Goal: Task Accomplishment & Management: Manage account settings

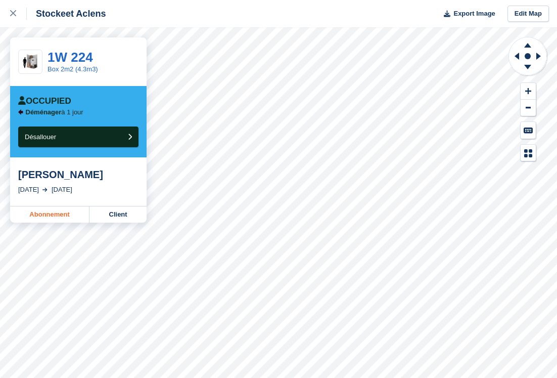
click at [27, 214] on link "Abonnement" at bounding box center [49, 214] width 79 height 16
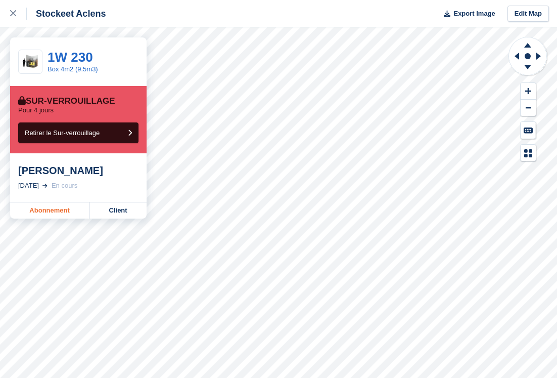
click at [38, 211] on link "Abonnement" at bounding box center [49, 210] width 79 height 16
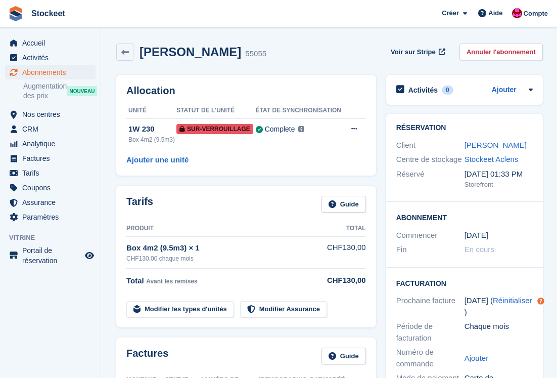
click at [49, 74] on span "Abonnements" at bounding box center [52, 72] width 61 height 14
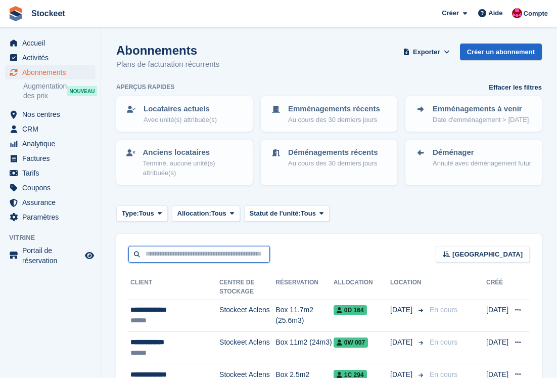
click at [180, 262] on input "text" at bounding box center [199, 254] width 142 height 17
type input "**********"
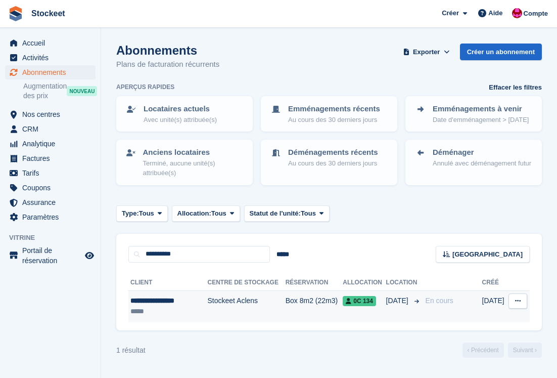
click at [172, 316] on div "*****" at bounding box center [166, 311] width 70 height 11
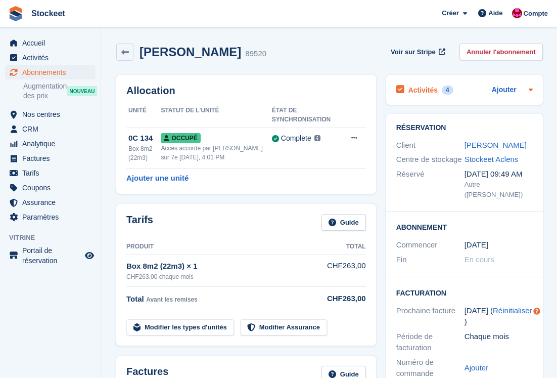
click at [425, 91] on h2 "Activités" at bounding box center [423, 89] width 29 height 9
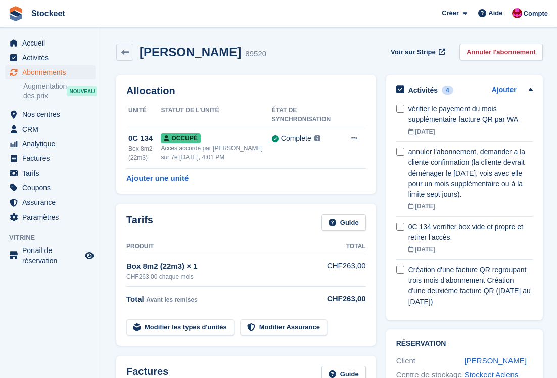
click at [52, 74] on span "Abonnements" at bounding box center [52, 72] width 61 height 14
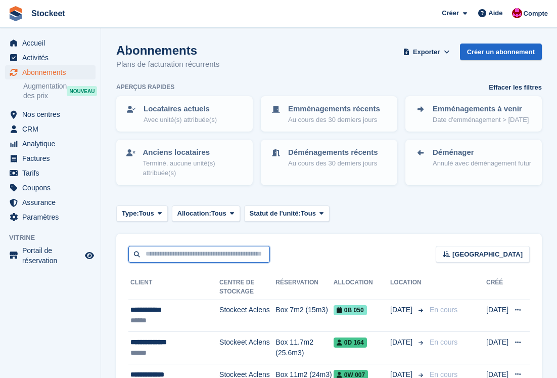
click at [201, 255] on input "text" at bounding box center [199, 254] width 142 height 17
type input "******"
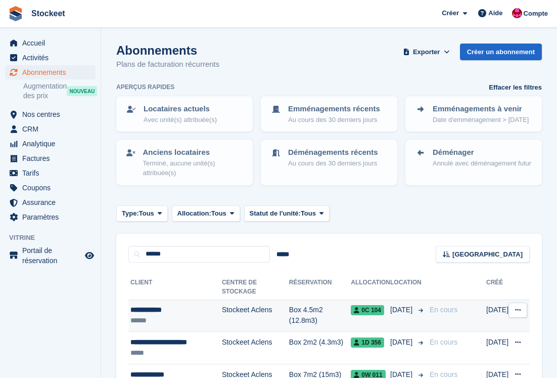
scroll to position [47, 0]
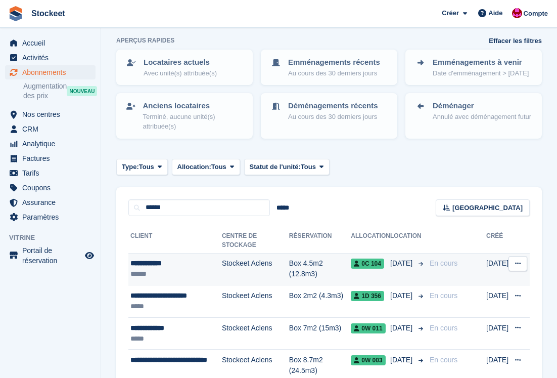
click at [180, 279] on div "******" at bounding box center [177, 274] width 92 height 11
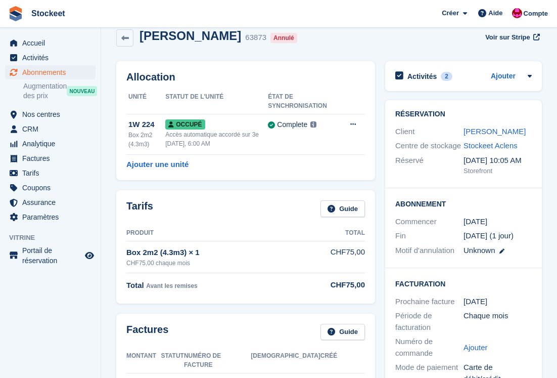
scroll to position [13, 0]
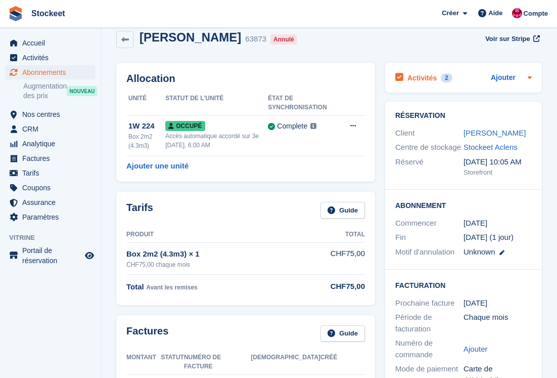
click at [427, 77] on h2 "Activités" at bounding box center [422, 77] width 29 height 9
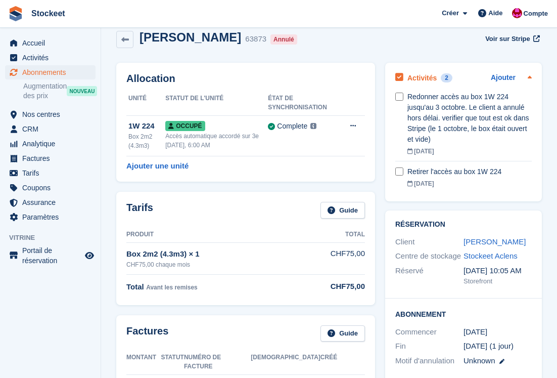
click at [427, 81] on h2 "Activités" at bounding box center [422, 77] width 29 height 9
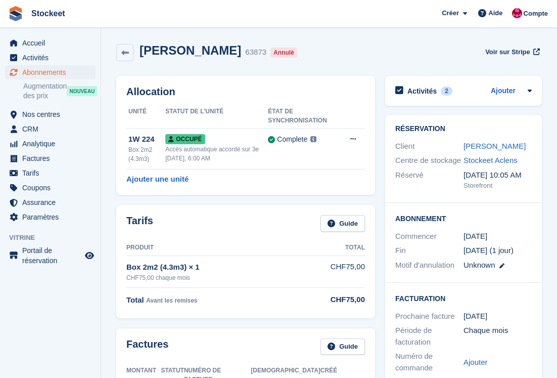
scroll to position [0, 0]
click at [44, 114] on span "Nos centres" at bounding box center [52, 114] width 61 height 14
click at [45, 70] on span "Abonnements" at bounding box center [52, 72] width 61 height 14
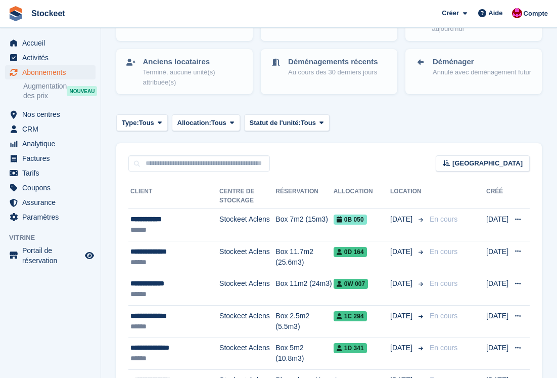
scroll to position [105, 0]
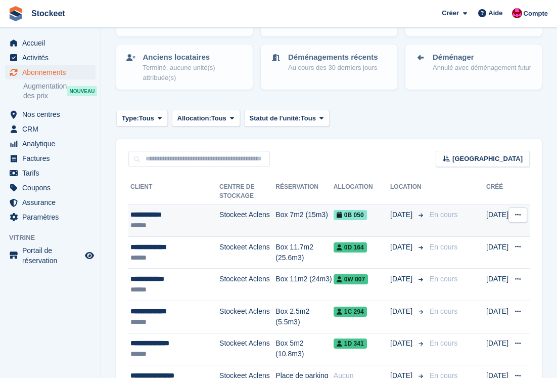
click at [258, 216] on td "Stockeet Aclens" at bounding box center [248, 220] width 56 height 32
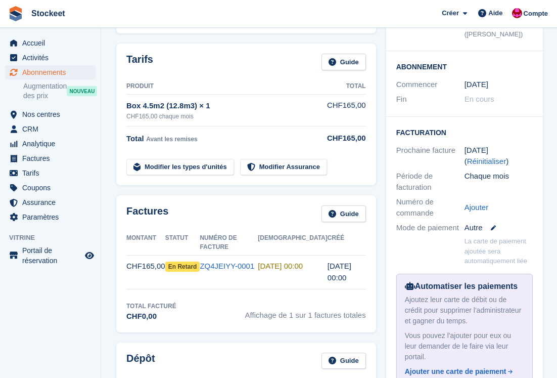
scroll to position [161, 0]
click at [229, 261] on link "ZQ4JEIYY-0001" at bounding box center [227, 265] width 55 height 9
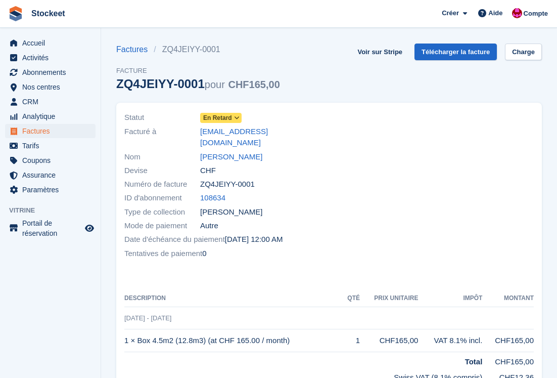
click at [236, 115] on icon at bounding box center [237, 118] width 6 height 6
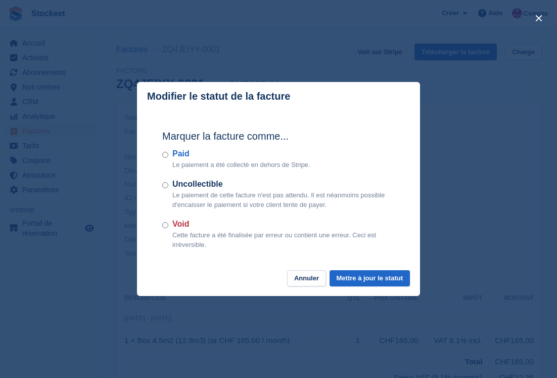
click at [179, 155] on label "Paid" at bounding box center [241, 154] width 138 height 12
click at [366, 277] on button "Mettre à jour le statut" at bounding box center [370, 278] width 80 height 17
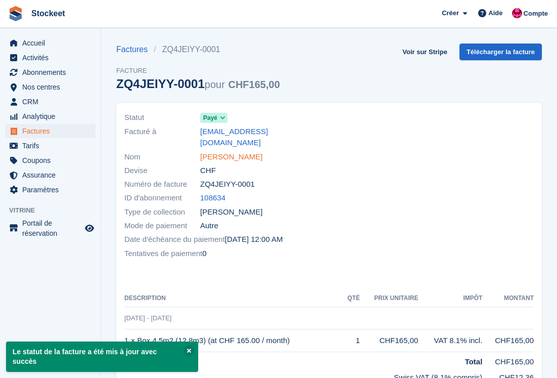
click at [245, 151] on link "Weber Sandra" at bounding box center [231, 157] width 62 height 12
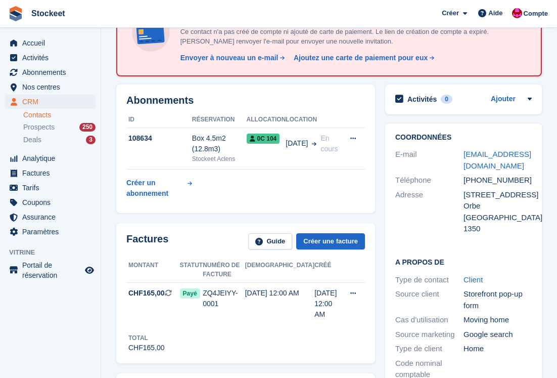
scroll to position [107, 0]
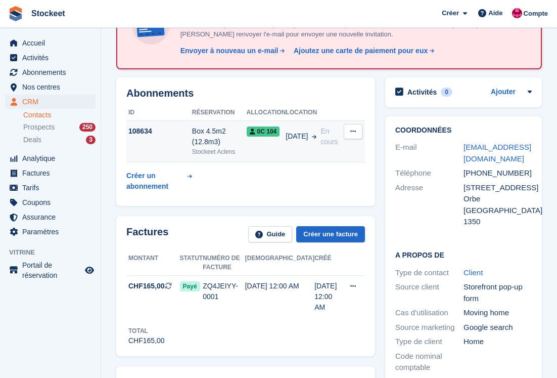
click at [204, 147] on div "Stockeet Aclens" at bounding box center [219, 151] width 55 height 9
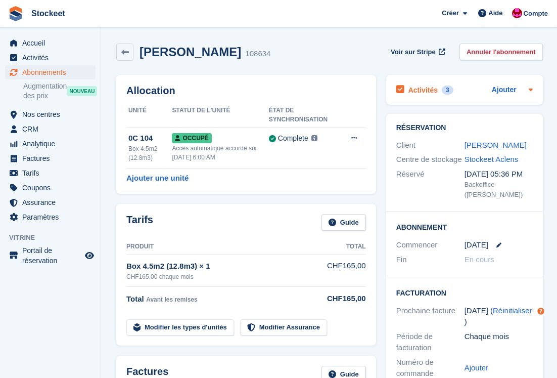
click at [425, 91] on h2 "Activités" at bounding box center [423, 89] width 29 height 9
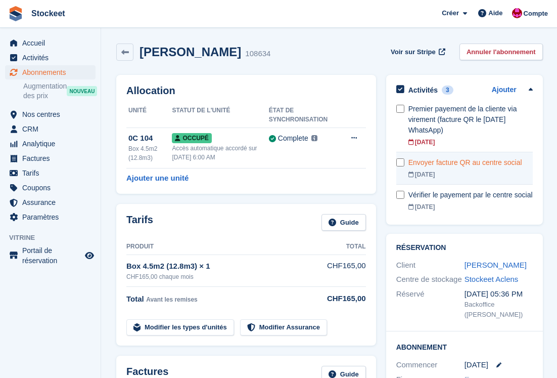
click at [460, 169] on link "Envoyer facture QR au centre social 27 Oct" at bounding box center [471, 168] width 124 height 32
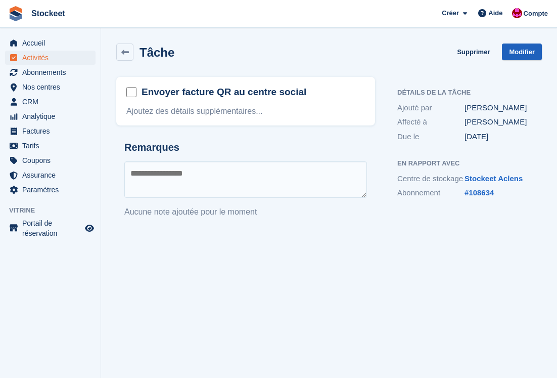
click at [525, 50] on link "Modifier" at bounding box center [522, 52] width 40 height 17
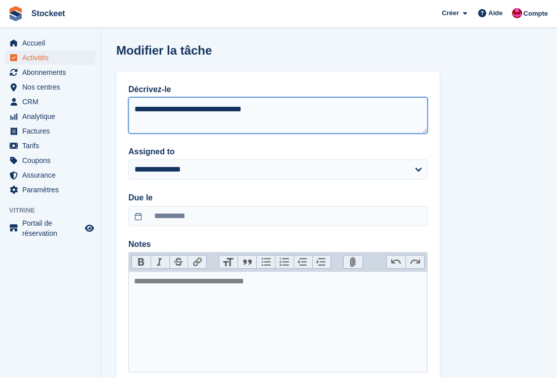
click at [288, 114] on textarea "**********" at bounding box center [277, 115] width 299 height 36
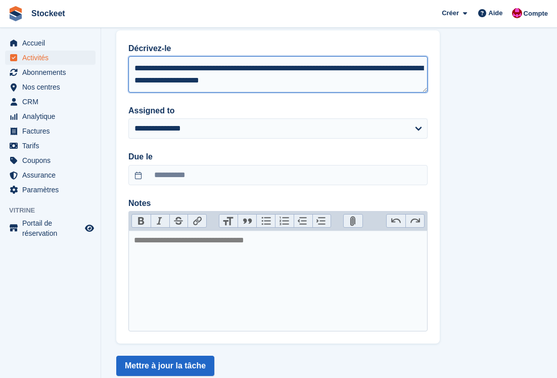
scroll to position [46, 0]
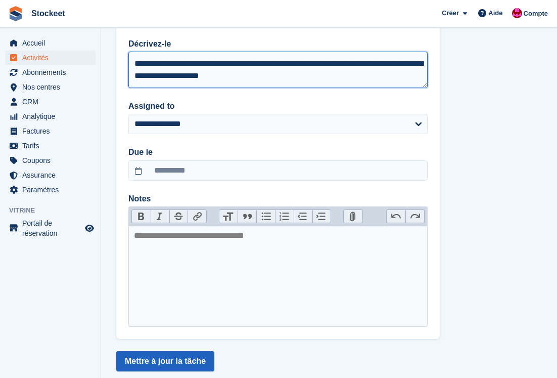
type textarea "**********"
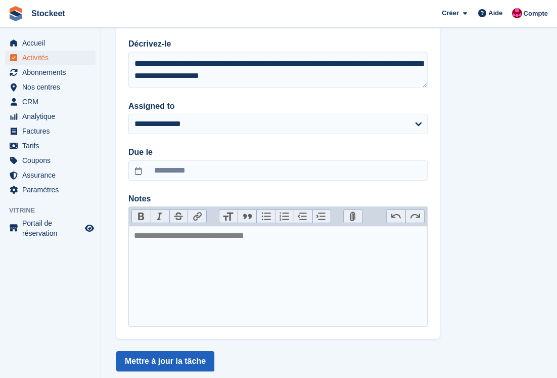
click at [182, 359] on button "Mettre à jour la tâche" at bounding box center [165, 361] width 98 height 20
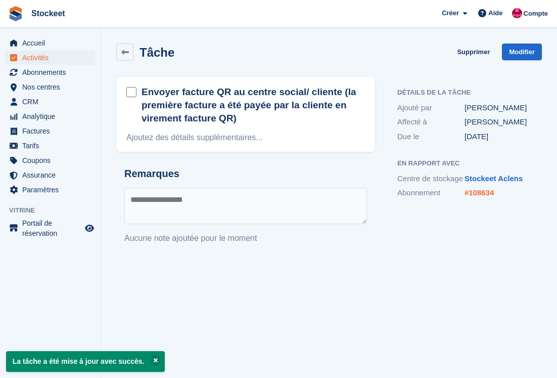
click at [483, 197] on link "#108634" at bounding box center [479, 192] width 29 height 9
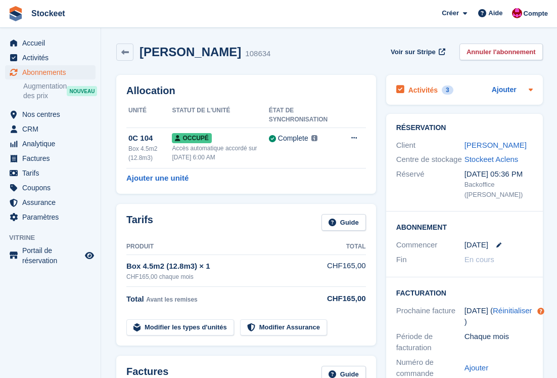
click at [428, 91] on h2 "Activités" at bounding box center [423, 89] width 29 height 9
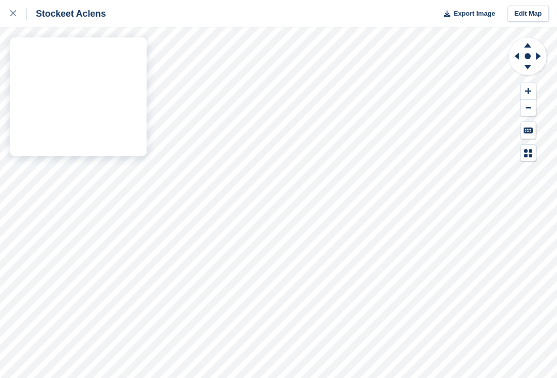
click at [94, 114] on div "Stockeet Aclens Export Image Edit Map" at bounding box center [278, 189] width 557 height 378
click at [105, 107] on div "Stockeet Aclens Export Image Edit Map" at bounding box center [278, 189] width 557 height 378
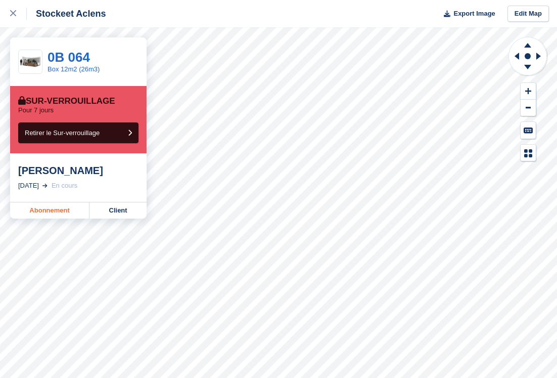
click at [50, 208] on link "Abonnement" at bounding box center [49, 210] width 79 height 16
click at [53, 217] on link "Abonnement" at bounding box center [49, 210] width 79 height 16
click at [61, 209] on link "Abonnement" at bounding box center [49, 210] width 79 height 16
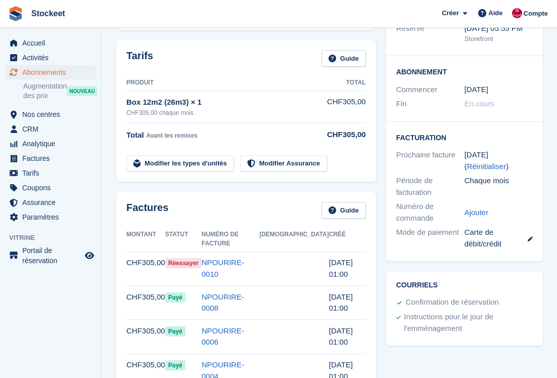
scroll to position [145, 0]
click at [244, 258] on link "NPOURIRE-0010" at bounding box center [223, 268] width 42 height 20
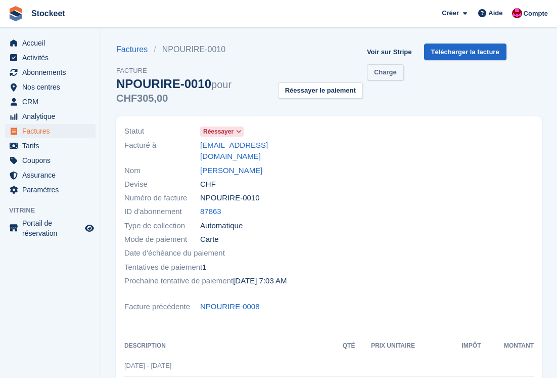
click at [387, 76] on link "Charge" at bounding box center [385, 72] width 37 height 17
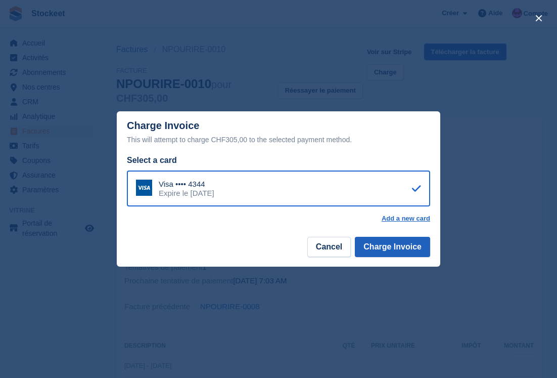
click at [386, 240] on button "Charge Invoice" at bounding box center [392, 247] width 75 height 20
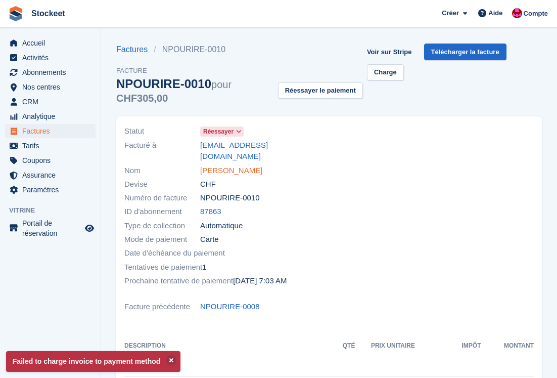
click at [211, 165] on link "Anilda Lopes" at bounding box center [231, 171] width 62 height 12
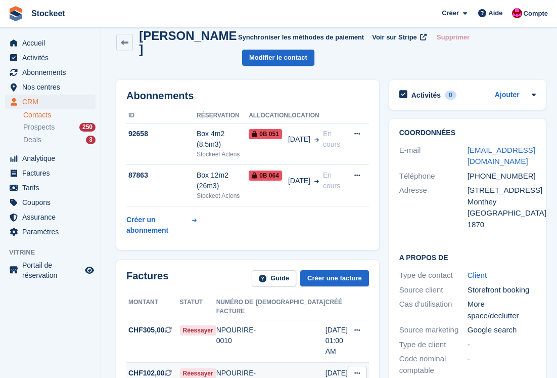
scroll to position [13, 0]
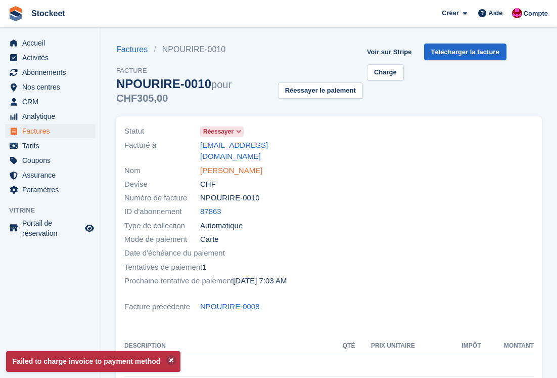
click at [229, 165] on link "Anilda Lopes" at bounding box center [231, 171] width 62 height 12
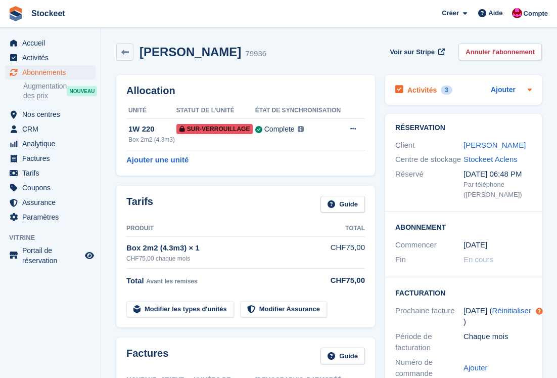
click at [431, 89] on h2 "Activités" at bounding box center [422, 89] width 29 height 9
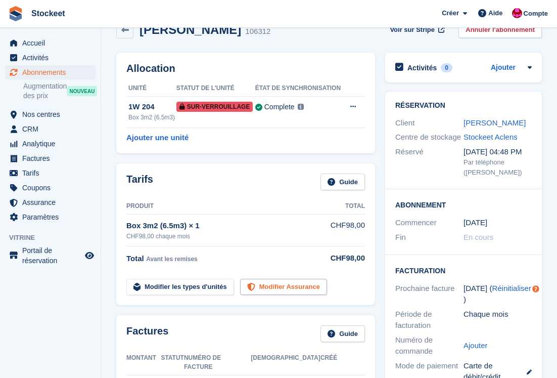
scroll to position [7, 0]
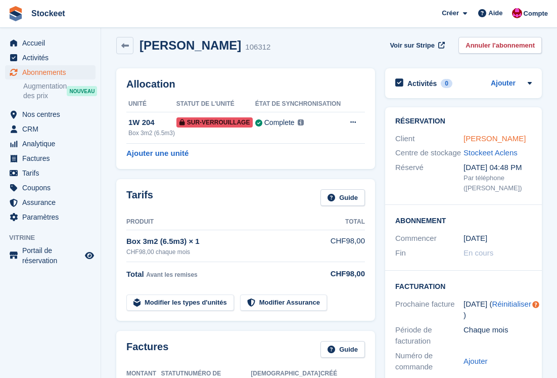
click at [499, 137] on link "[PERSON_NAME]" at bounding box center [495, 138] width 62 height 9
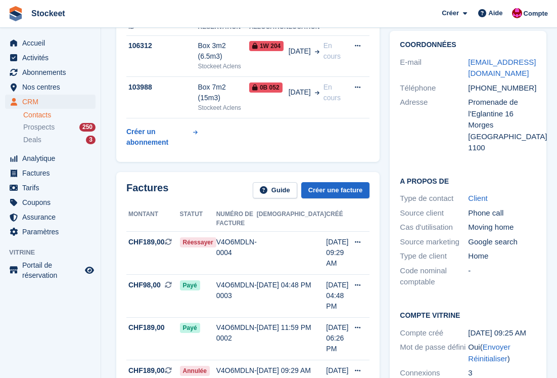
scroll to position [187, 0]
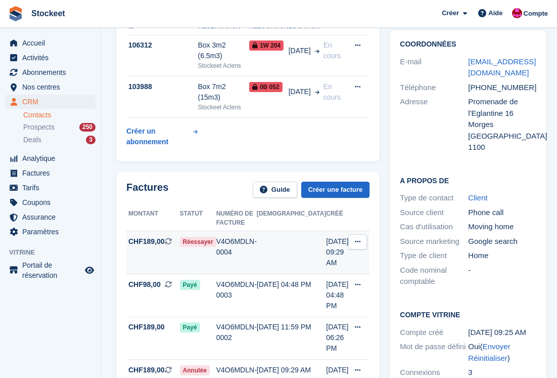
click at [248, 236] on div "V4O6MDLN-0004" at bounding box center [236, 246] width 40 height 21
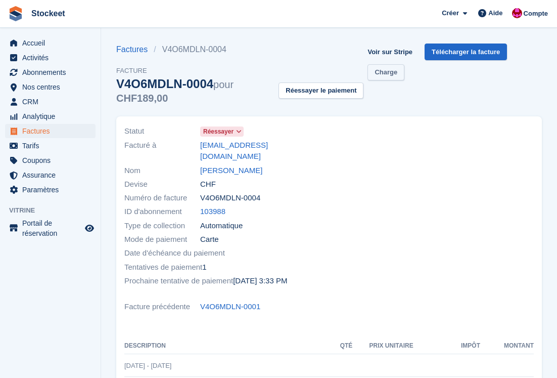
click at [393, 77] on link "Charge" at bounding box center [386, 72] width 37 height 17
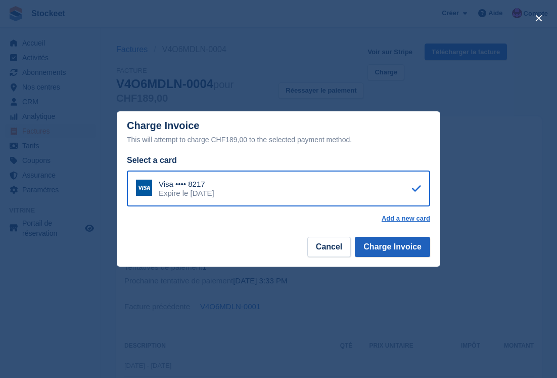
click at [404, 249] on button "Charge Invoice" at bounding box center [392, 247] width 75 height 20
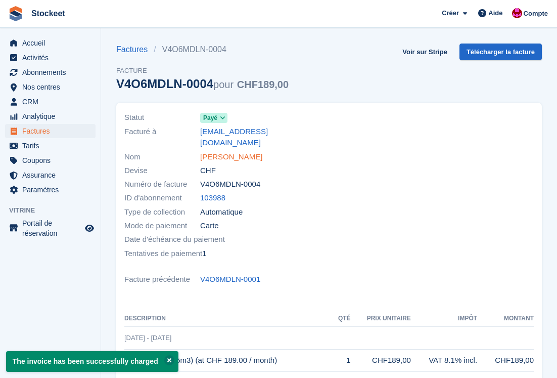
click at [226, 151] on link "Ester Moret" at bounding box center [231, 157] width 62 height 12
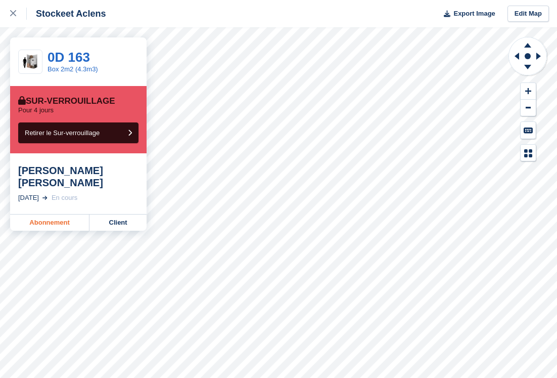
click at [54, 214] on link "Abonnement" at bounding box center [49, 222] width 79 height 16
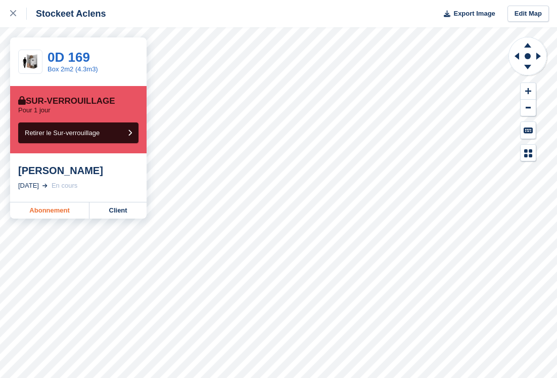
click at [50, 207] on link "Abonnement" at bounding box center [49, 210] width 79 height 16
click at [68, 209] on link "Abonnement" at bounding box center [49, 210] width 79 height 16
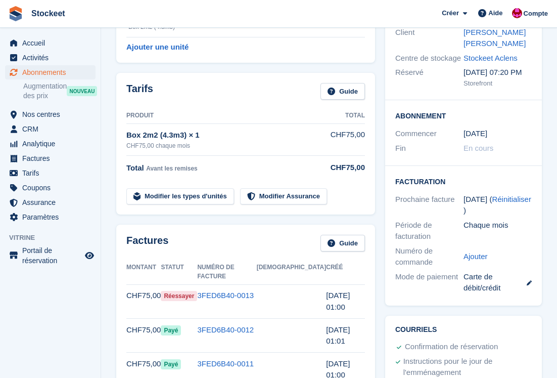
scroll to position [119, 0]
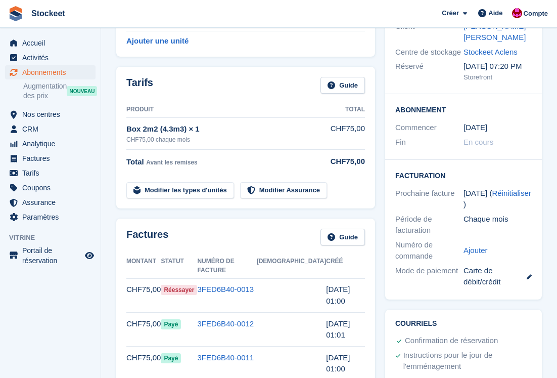
click at [253, 285] on td "3FED6B40-0013" at bounding box center [226, 295] width 59 height 34
click at [242, 285] on link "3FED6B40-0013" at bounding box center [225, 289] width 57 height 9
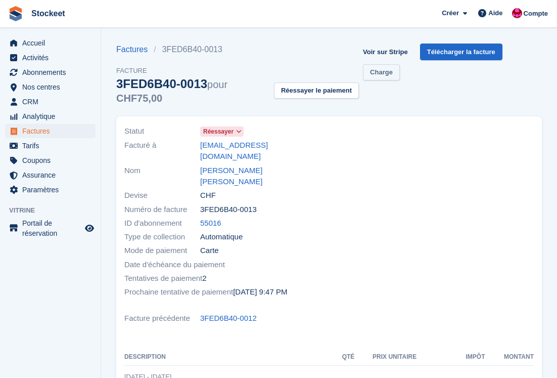
click at [397, 72] on link "Charge" at bounding box center [381, 72] width 37 height 17
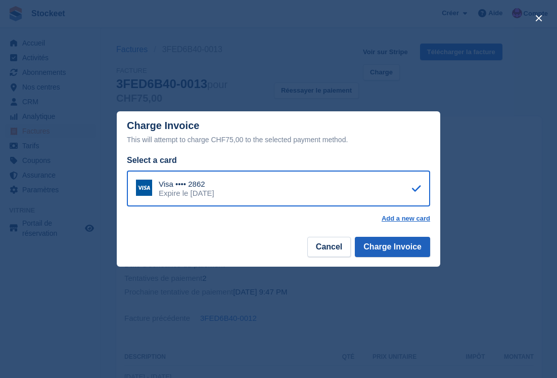
click at [394, 254] on button "Charge Invoice" at bounding box center [392, 247] width 75 height 20
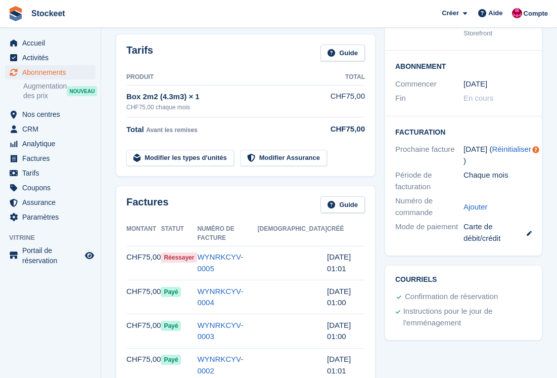
scroll to position [150, 0]
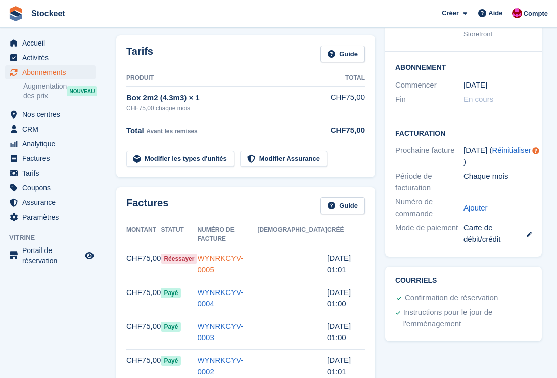
click at [243, 253] on link "WYNRKCYV-0005" at bounding box center [220, 263] width 46 height 20
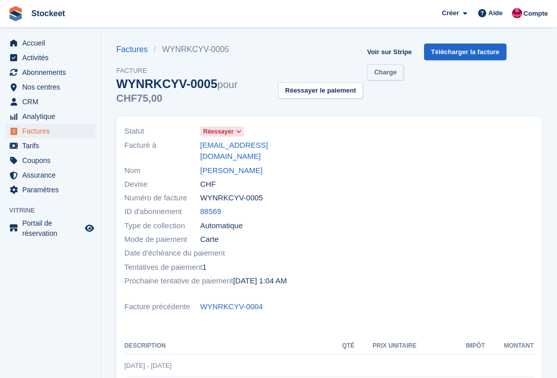
click at [389, 72] on link "Charge" at bounding box center [385, 72] width 37 height 17
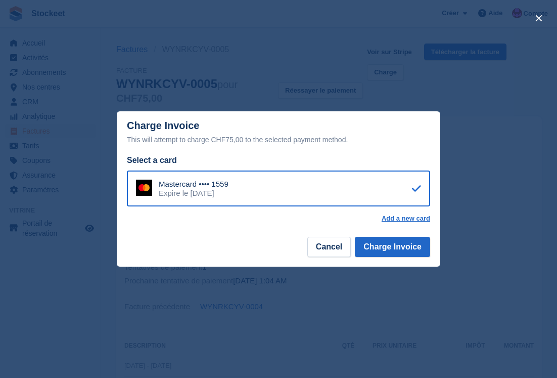
click at [393, 234] on div "Select a card Mastercard •••• 1559 Expire le February 2027 Add a new card" at bounding box center [279, 194] width 324 height 81
click at [398, 248] on button "Charge Invoice" at bounding box center [392, 247] width 75 height 20
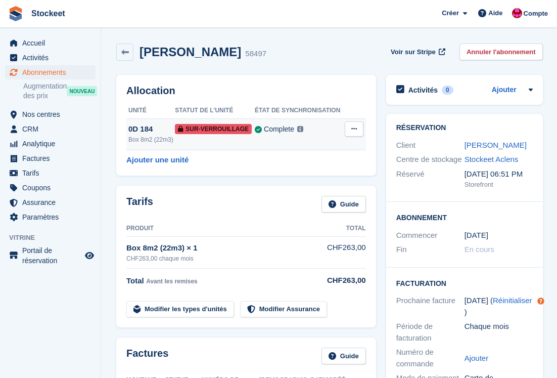
click at [301, 120] on td "Complete Dernière synchronisation à 29 Sep, 4:18 PM Apprendre encore plus →" at bounding box center [299, 133] width 89 height 31
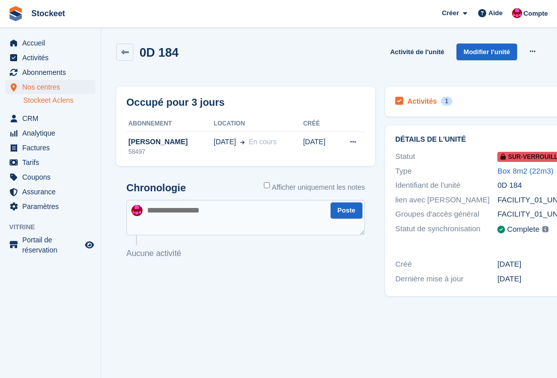
click at [423, 99] on h2 "Activités" at bounding box center [422, 101] width 29 height 9
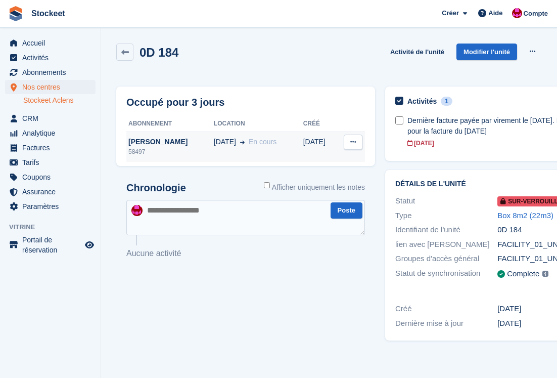
click at [171, 141] on div "Prins Jan" at bounding box center [170, 142] width 88 height 11
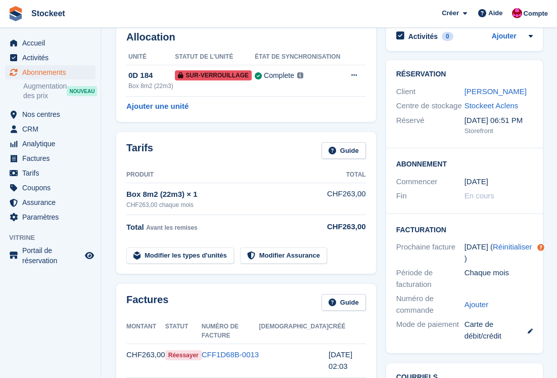
scroll to position [50, 0]
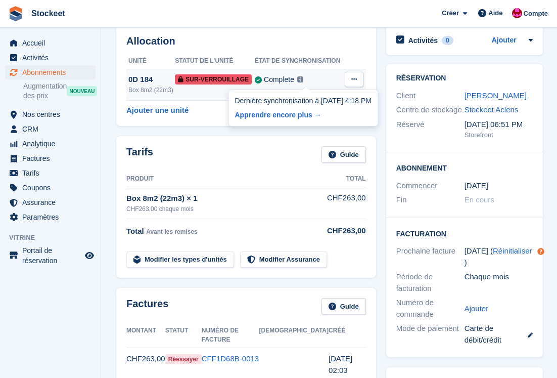
click at [315, 84] on div "Complete Dernière synchronisation à [DATE] 4:18 PM Apprendre encore plus → Dern…" at bounding box center [299, 80] width 89 height 12
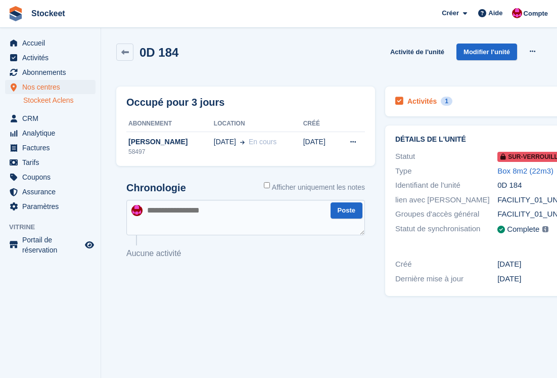
click at [428, 103] on h2 "Activités" at bounding box center [422, 101] width 29 height 9
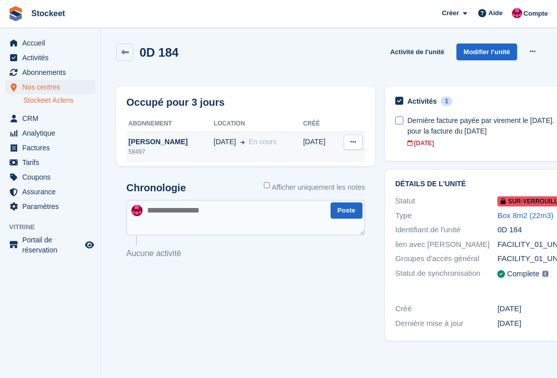
click at [227, 148] on td "29 Oct En cours" at bounding box center [259, 147] width 90 height 30
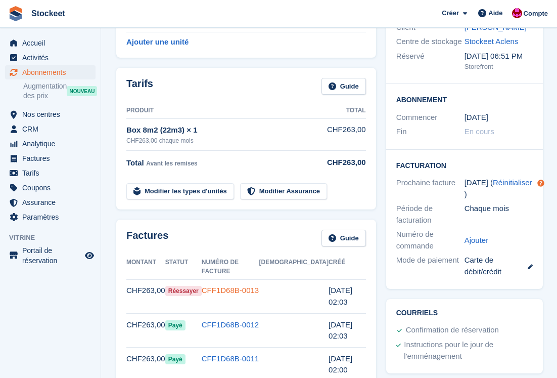
scroll to position [117, 0]
click at [246, 286] on link "CFF1D68B-0013" at bounding box center [230, 290] width 57 height 9
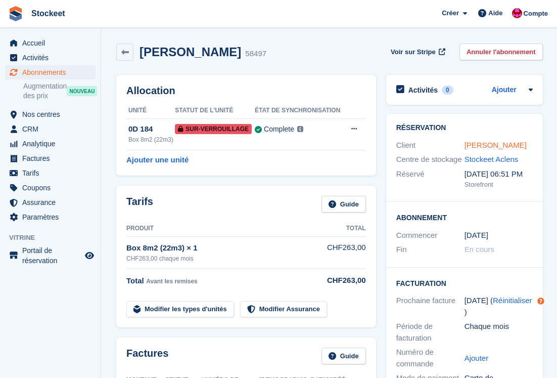
click at [493, 143] on link "[PERSON_NAME]" at bounding box center [496, 145] width 62 height 9
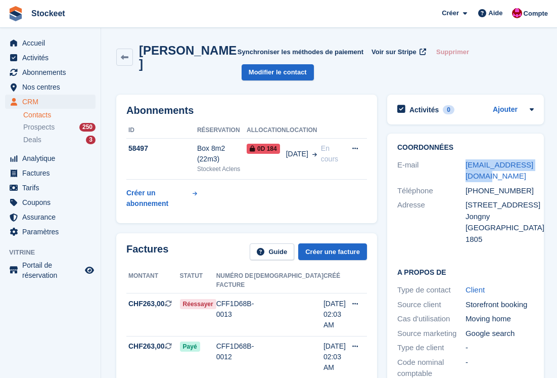
drag, startPoint x: 492, startPoint y: 157, endPoint x: 461, endPoint y: 147, distance: 32.3
click at [461, 158] on div "E-mail jan.prins@outlook.com" at bounding box center [466, 171] width 137 height 26
copy div "jan.prins@outlook.com"
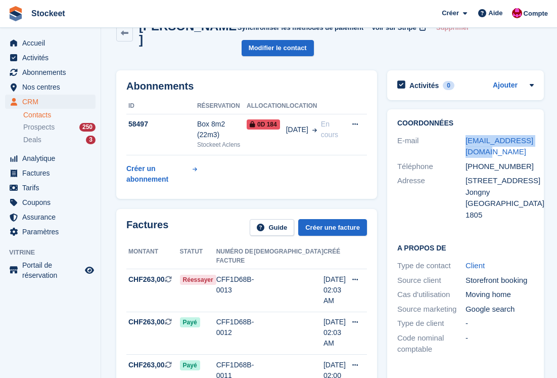
scroll to position [21, 0]
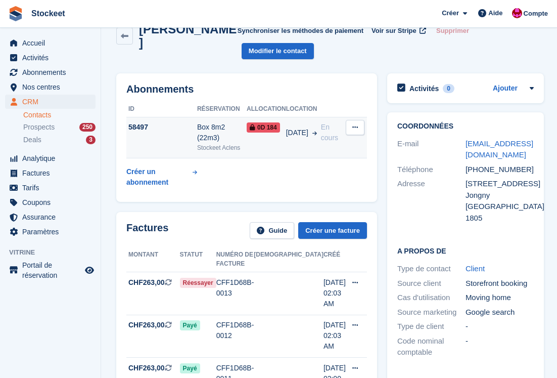
click at [212, 143] on div "Stockeet Aclens" at bounding box center [222, 147] width 50 height 9
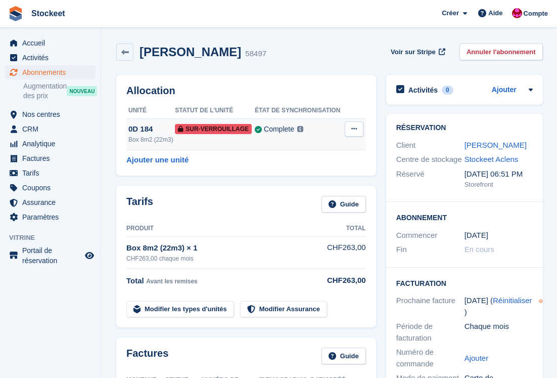
click at [175, 139] on div "Box 8m2 (22m3)" at bounding box center [151, 139] width 47 height 9
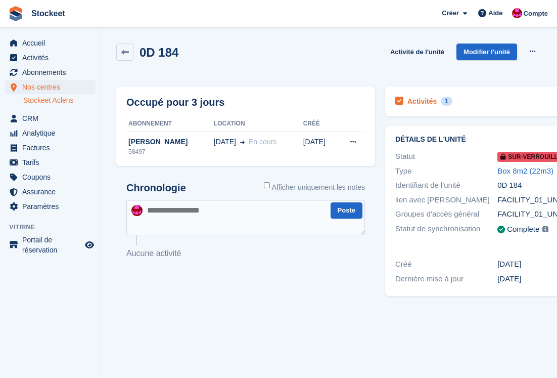
click at [428, 95] on div "Activités 1" at bounding box center [424, 102] width 57 height 14
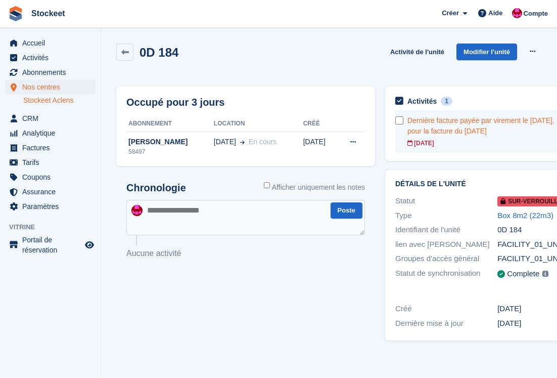
click at [469, 126] on div "Dernière facture payée par virement le [DATE]. Faire le point pour la facture d…" at bounding box center [504, 125] width 192 height 21
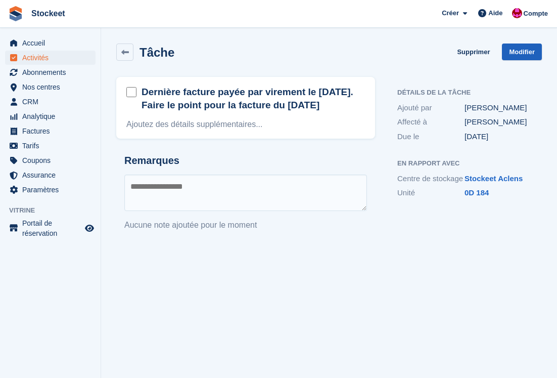
click at [535, 57] on link "Modifier" at bounding box center [522, 52] width 40 height 17
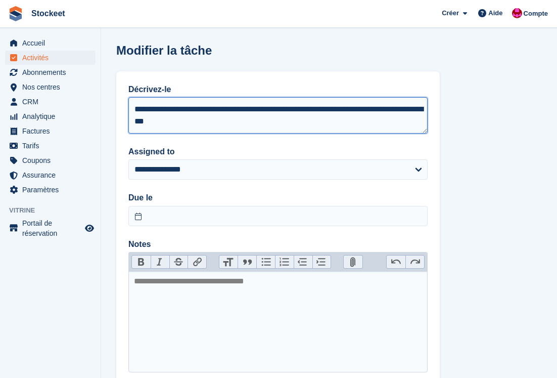
click at [328, 111] on textarea "**********" at bounding box center [277, 115] width 299 height 36
drag, startPoint x: 169, startPoint y: 110, endPoint x: 121, endPoint y: 106, distance: 47.7
click at [121, 106] on div "**********" at bounding box center [278, 227] width 324 height 313
click at [190, 123] on textarea "**********" at bounding box center [277, 115] width 299 height 36
click at [295, 110] on textarea "**********" at bounding box center [277, 115] width 299 height 36
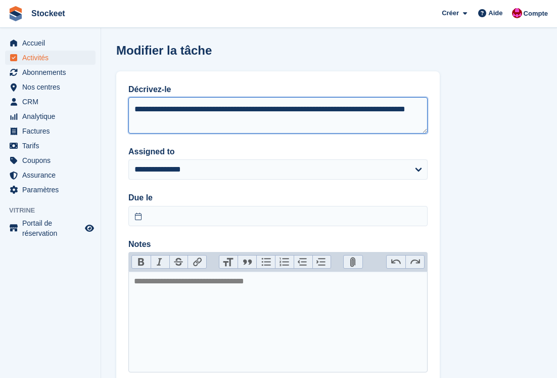
drag, startPoint x: 297, startPoint y: 108, endPoint x: 360, endPoint y: 135, distance: 68.7
click at [360, 135] on div "**********" at bounding box center [278, 227] width 324 height 313
click at [325, 110] on textarea "**********" at bounding box center [277, 115] width 299 height 36
click at [410, 115] on textarea "**********" at bounding box center [277, 115] width 299 height 36
click at [252, 120] on textarea "**********" at bounding box center [277, 115] width 299 height 36
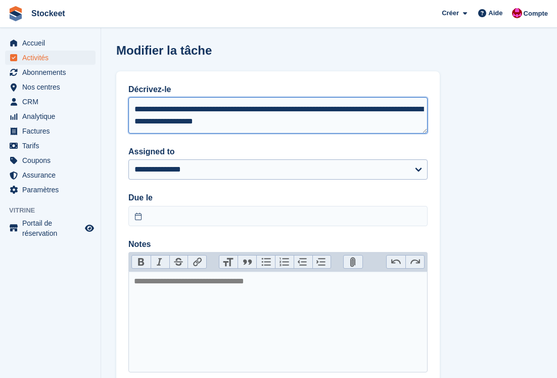
type textarea "**********"
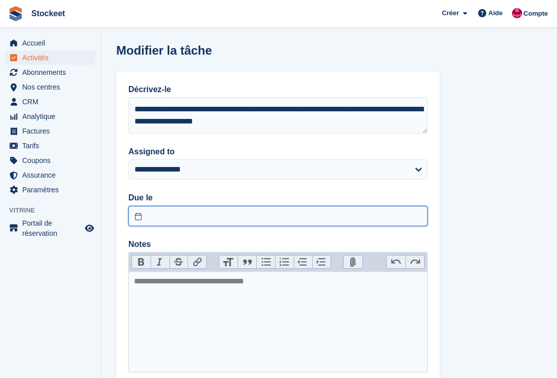
click at [200, 221] on input "text" at bounding box center [277, 216] width 299 height 20
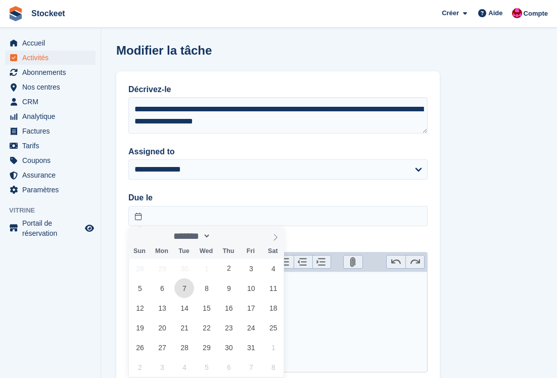
click at [185, 287] on span "7" at bounding box center [185, 288] width 20 height 20
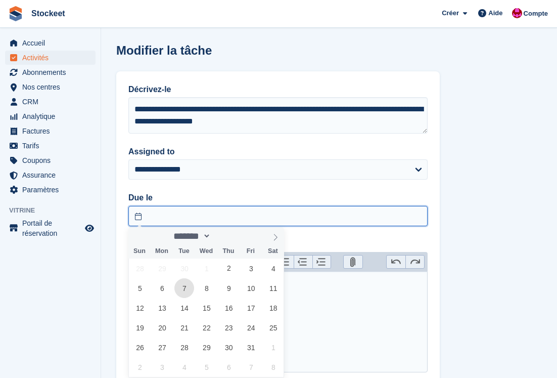
type input "**********"
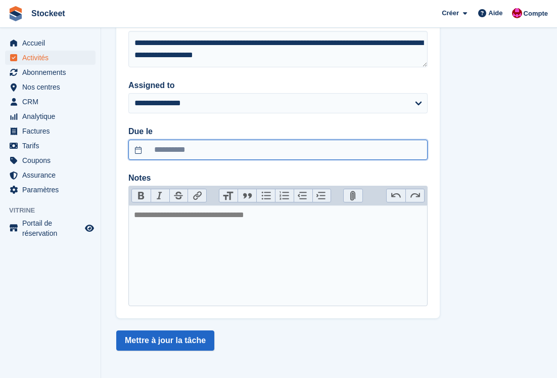
scroll to position [66, 0]
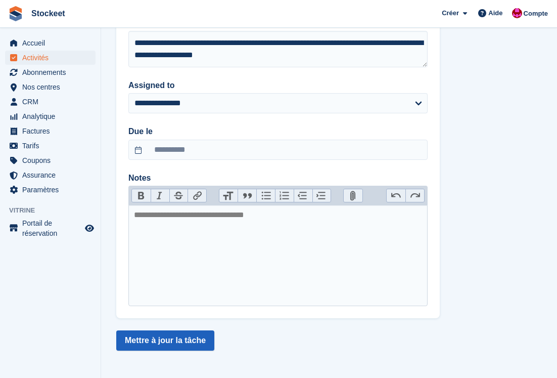
click at [198, 344] on button "Mettre à jour la tâche" at bounding box center [165, 340] width 98 height 20
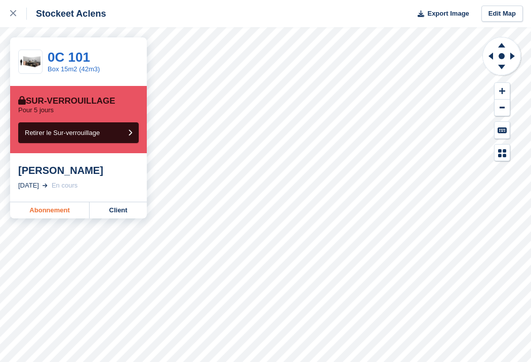
click at [46, 210] on link "Abonnement" at bounding box center [49, 210] width 79 height 16
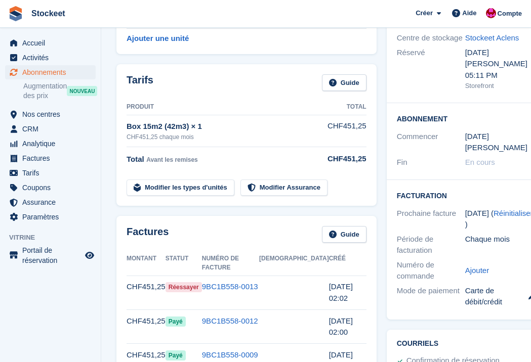
scroll to position [147, 0]
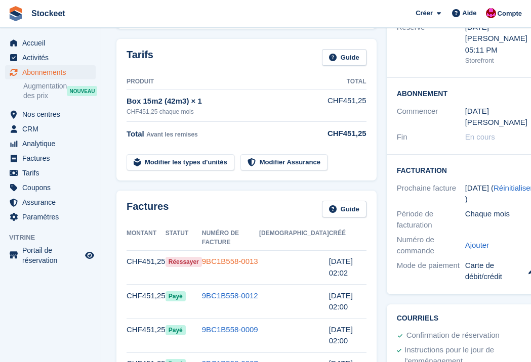
click at [258, 257] on link "9BC1B558-0013" at bounding box center [230, 261] width 56 height 9
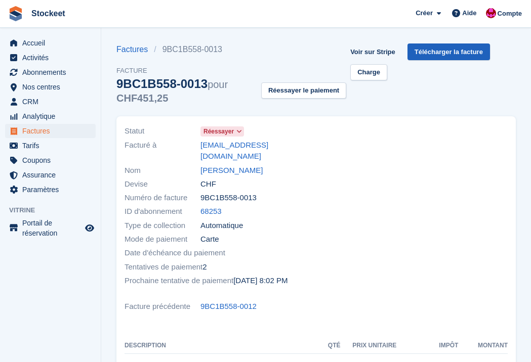
click at [446, 52] on link "Télécharger la facture" at bounding box center [448, 52] width 82 height 17
click at [371, 75] on link "Charge" at bounding box center [368, 72] width 37 height 17
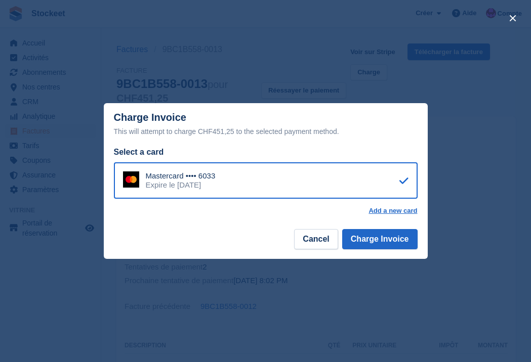
click at [273, 57] on div "close" at bounding box center [265, 181] width 531 height 362
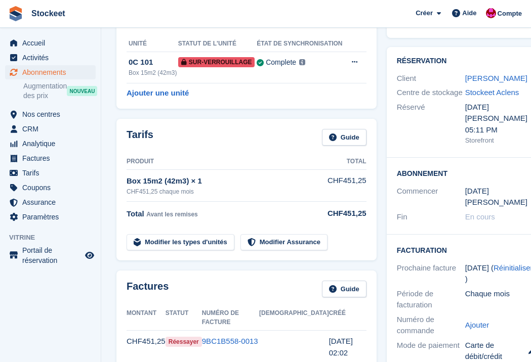
scroll to position [67, 0]
click at [247, 336] on link "9BC1B558-0013" at bounding box center [230, 340] width 56 height 9
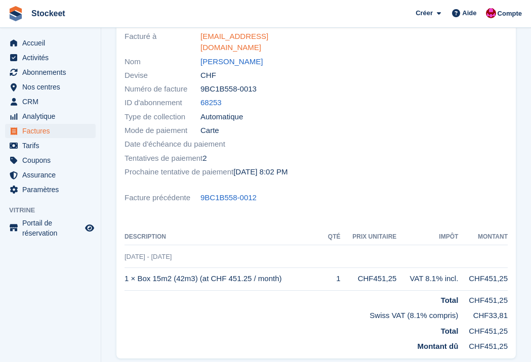
scroll to position [129, 0]
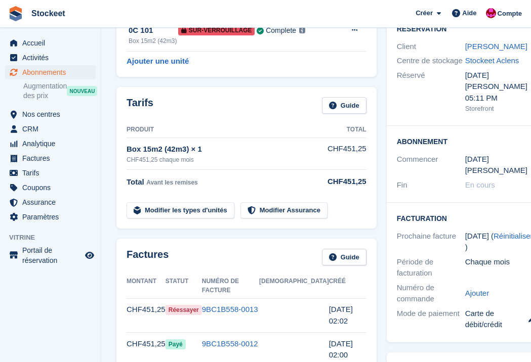
scroll to position [75, 0]
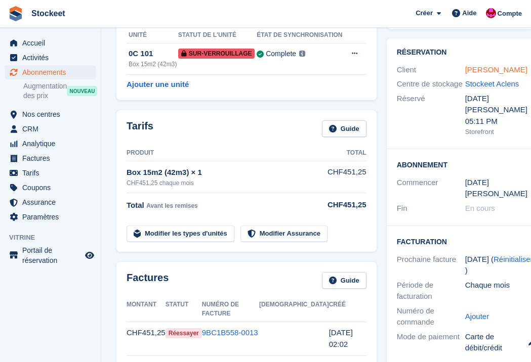
click at [496, 70] on link "Ahmed Dali" at bounding box center [496, 69] width 62 height 9
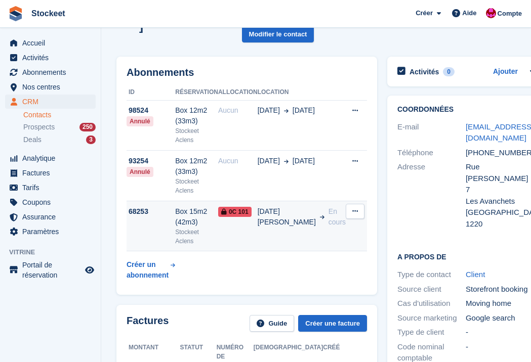
scroll to position [110, 0]
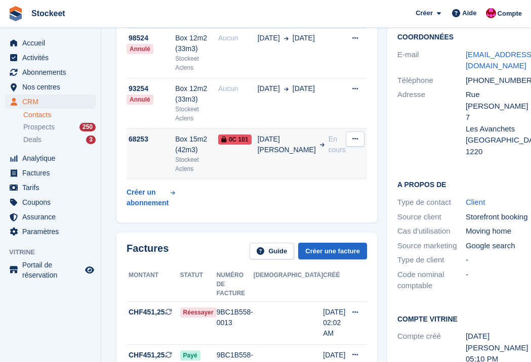
click at [165, 165] on td "68253" at bounding box center [150, 153] width 49 height 51
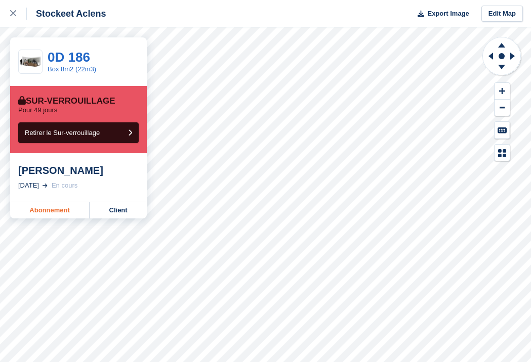
click at [60, 210] on link "Abonnement" at bounding box center [49, 210] width 79 height 16
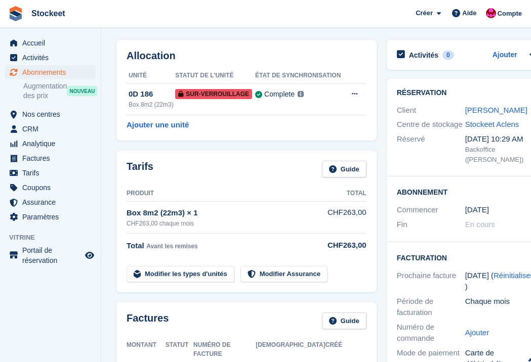
scroll to position [32, 0]
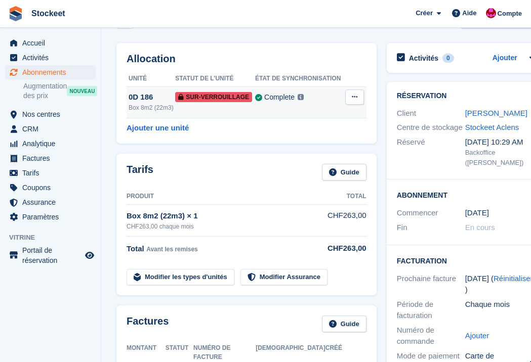
click at [204, 100] on span "Sur-verrouillage" at bounding box center [213, 97] width 77 height 10
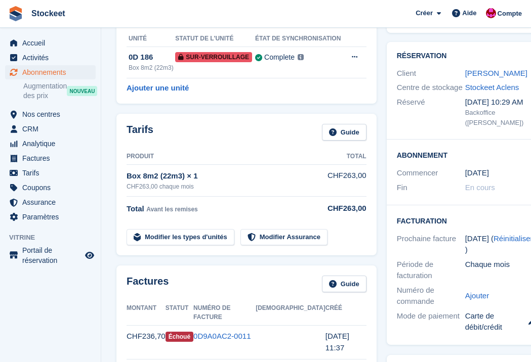
scroll to position [71, 0]
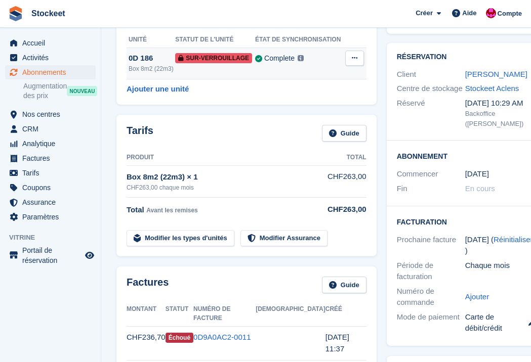
click at [209, 69] on td "Sur-verrouillage" at bounding box center [215, 63] width 80 height 31
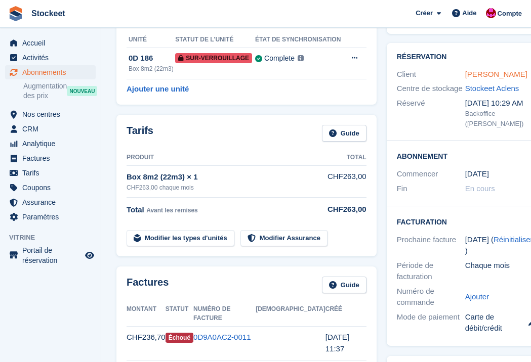
click at [500, 74] on link "[PERSON_NAME]" at bounding box center [496, 74] width 62 height 9
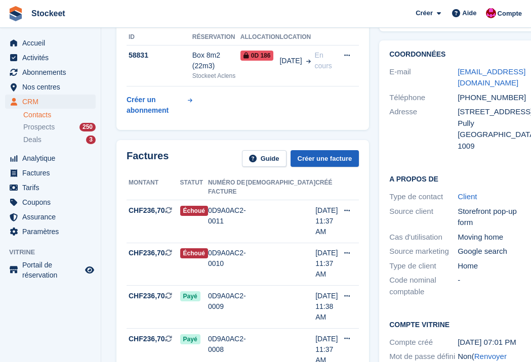
scroll to position [126, 0]
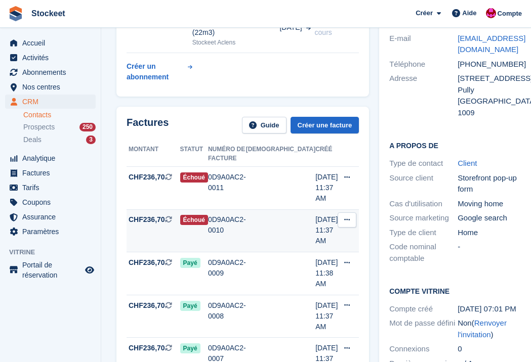
click at [237, 229] on div "0D9A0AC2-0010" at bounding box center [227, 224] width 38 height 21
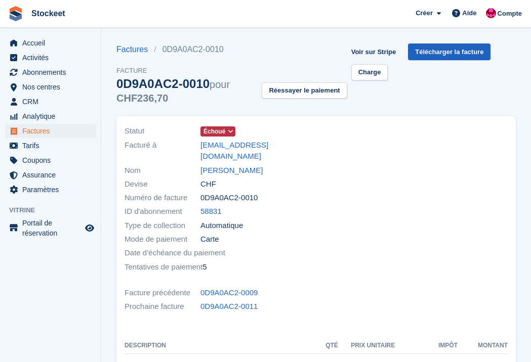
click at [453, 55] on link "Télécharger la facture" at bounding box center [449, 52] width 82 height 17
click at [358, 152] on div at bounding box center [415, 198] width 198 height 161
click at [316, 91] on button "Réessayer le paiement" at bounding box center [304, 90] width 85 height 17
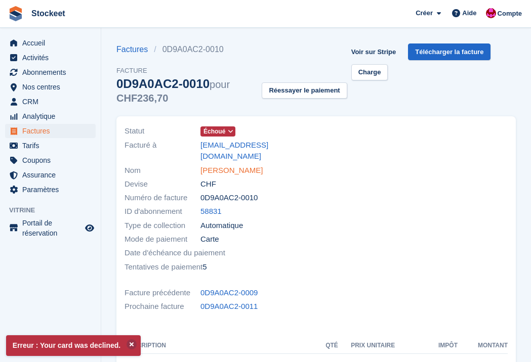
click at [228, 165] on link "[PERSON_NAME]" at bounding box center [231, 171] width 62 height 12
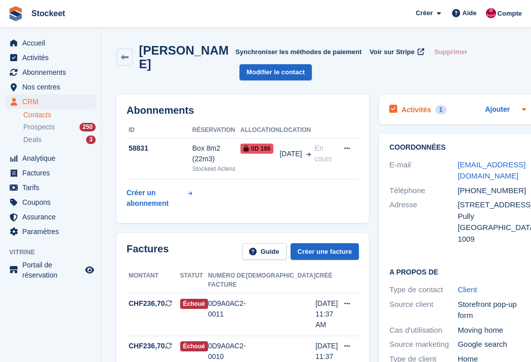
click at [401, 110] on h2 "Activités" at bounding box center [415, 109] width 29 height 9
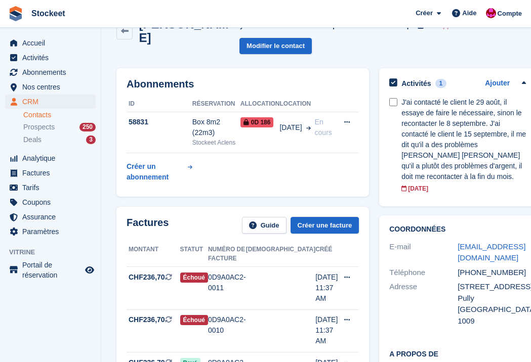
scroll to position [28, 0]
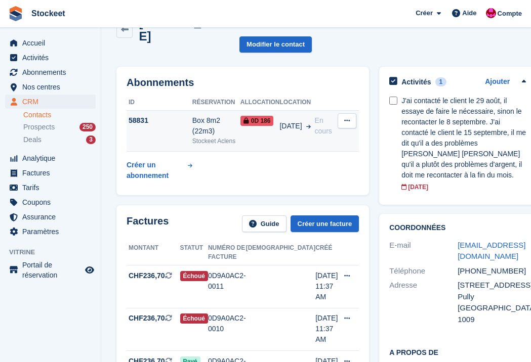
click at [178, 141] on td "58831" at bounding box center [159, 130] width 66 height 41
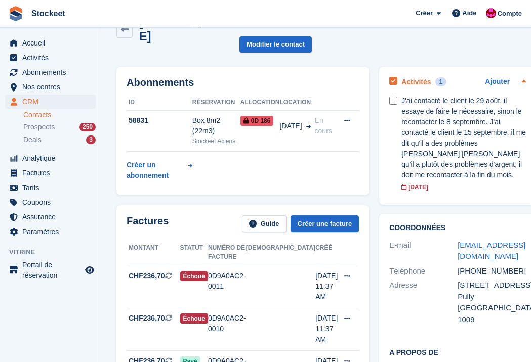
click at [445, 76] on div "Activités 1 Ajouter" at bounding box center [457, 82] width 137 height 14
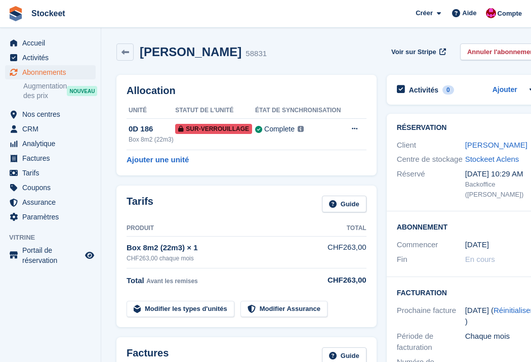
scroll to position [74, 0]
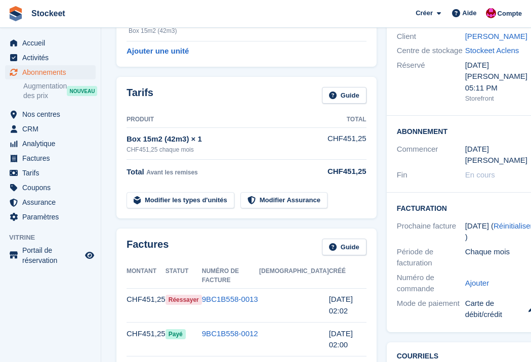
scroll to position [109, 0]
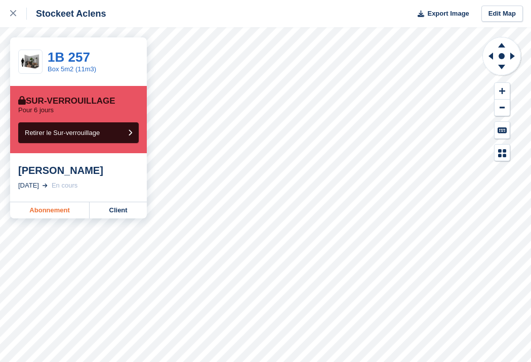
click at [50, 212] on link "Abonnement" at bounding box center [49, 210] width 79 height 16
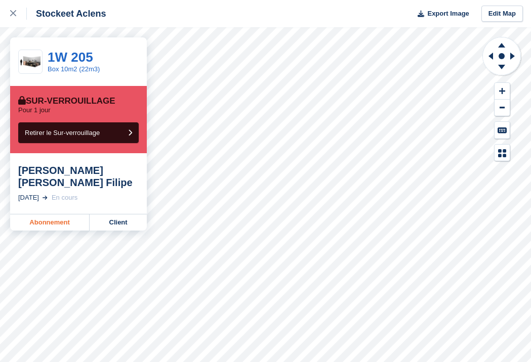
click at [46, 223] on link "Abonnement" at bounding box center [49, 222] width 79 height 16
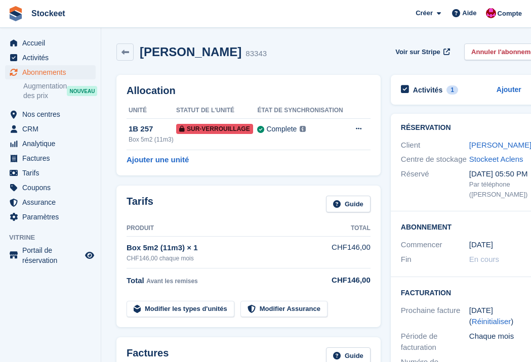
scroll to position [171, 0]
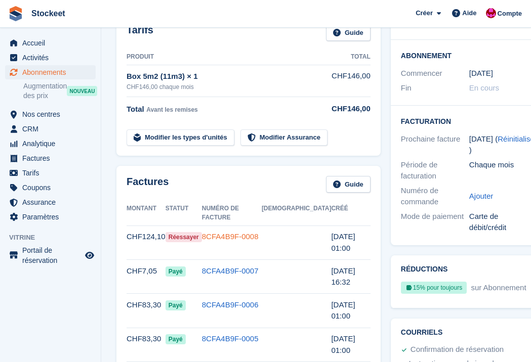
click at [250, 232] on link "8CFA4B9F-0008" at bounding box center [230, 236] width 57 height 9
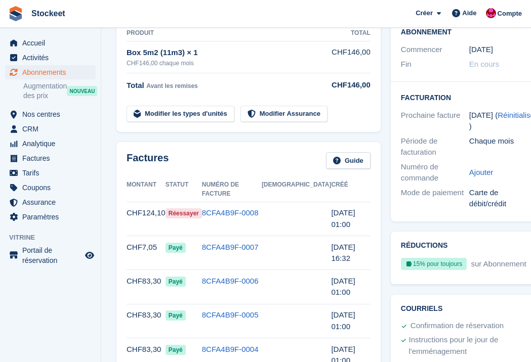
scroll to position [201, 0]
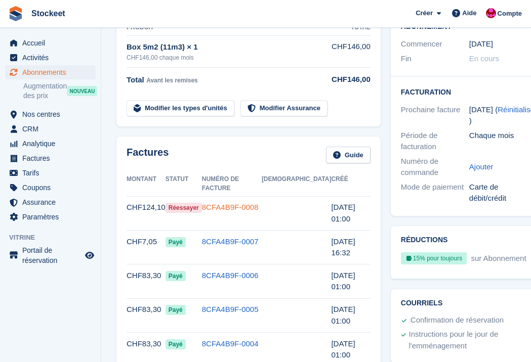
click at [257, 203] on link "8CFA4B9F-0008" at bounding box center [230, 207] width 57 height 9
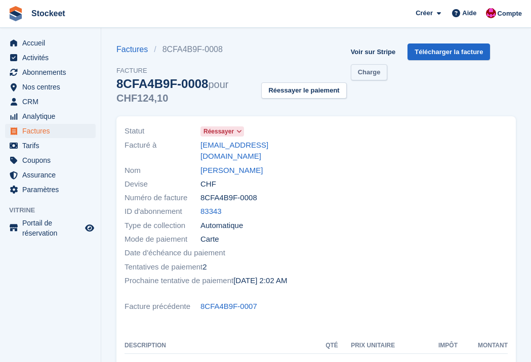
click at [380, 70] on link "Charge" at bounding box center [369, 72] width 37 height 17
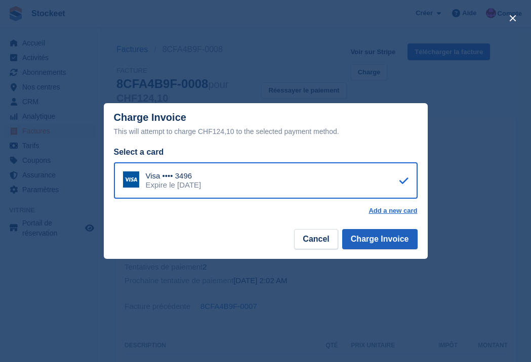
click at [368, 246] on button "Charge Invoice" at bounding box center [379, 239] width 75 height 20
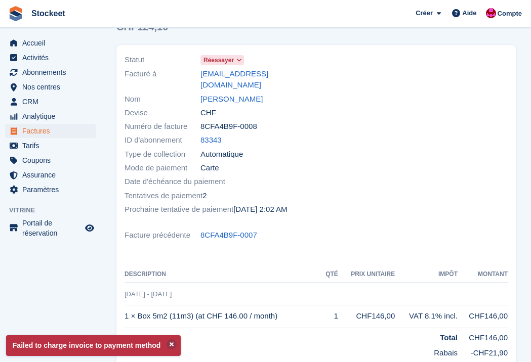
scroll to position [81, 0]
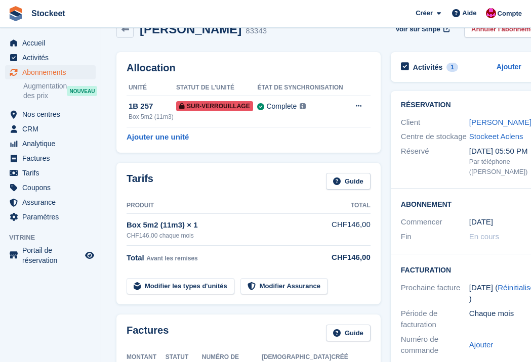
scroll to position [22, 0]
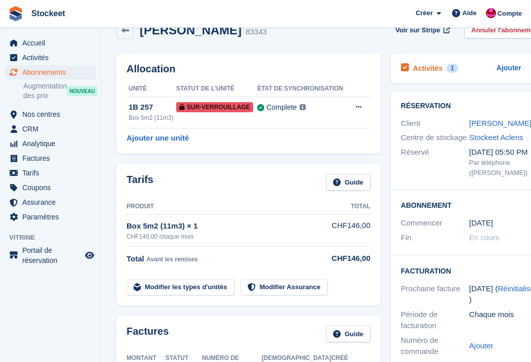
click at [434, 64] on h2 "Activités" at bounding box center [427, 68] width 29 height 9
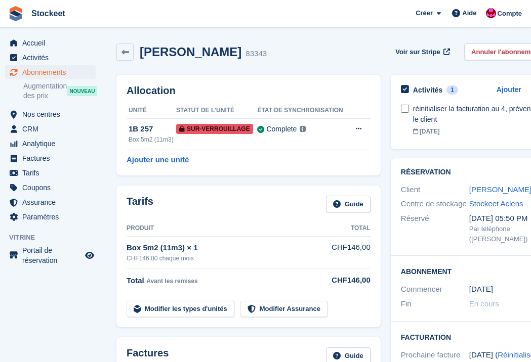
scroll to position [0, 0]
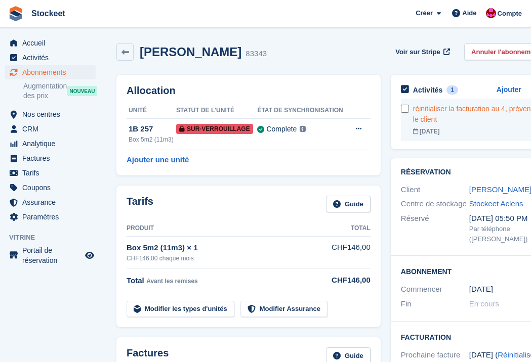
click at [465, 124] on div "réinitialiser la facturation au 4, prévenir le client" at bounding box center [475, 114] width 124 height 21
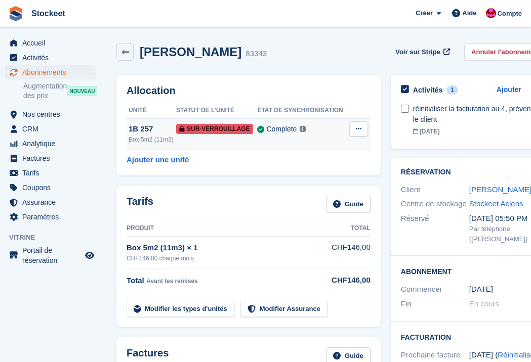
scroll to position [51, 0]
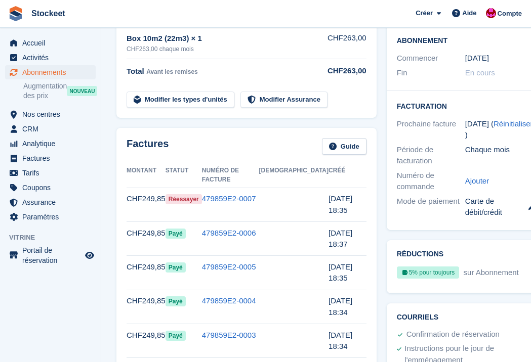
scroll to position [230, 0]
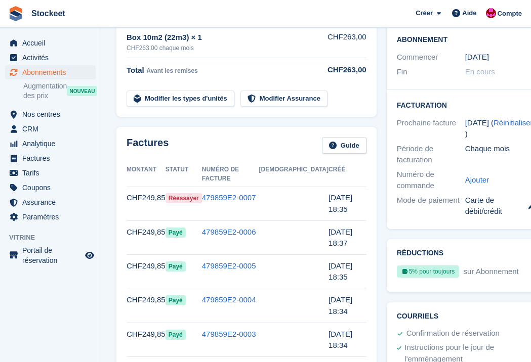
click at [257, 187] on td "479859E2-0007" at bounding box center [230, 204] width 57 height 34
click at [255, 193] on link "479859E2-0007" at bounding box center [229, 197] width 54 height 9
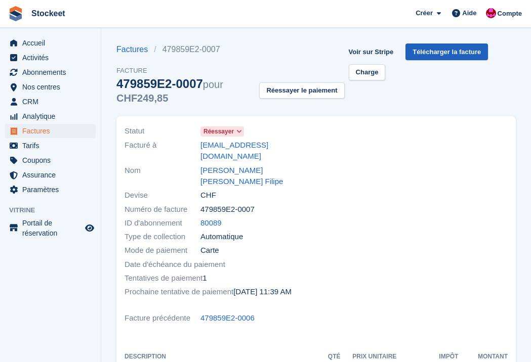
click at [440, 54] on link "Télécharger la facture" at bounding box center [446, 52] width 82 height 17
click at [316, 95] on button "Réessayer le paiement" at bounding box center [301, 90] width 85 height 17
